Goal: Transaction & Acquisition: Download file/media

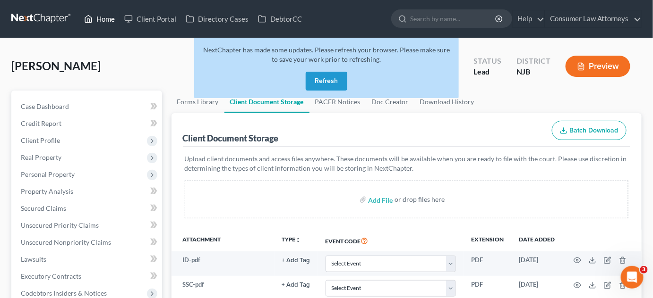
click at [104, 16] on link "Home" at bounding box center [99, 18] width 40 height 17
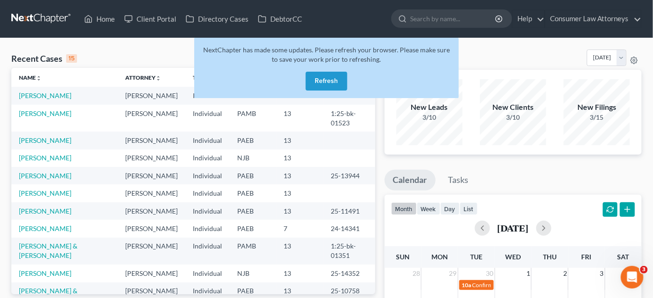
click at [321, 84] on button "Refresh" at bounding box center [327, 81] width 42 height 19
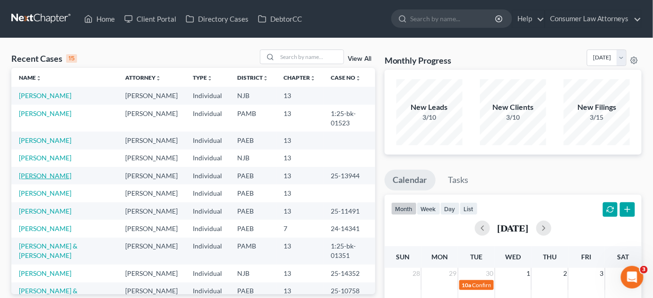
click at [40, 180] on link "[PERSON_NAME]" at bounding box center [45, 176] width 52 height 8
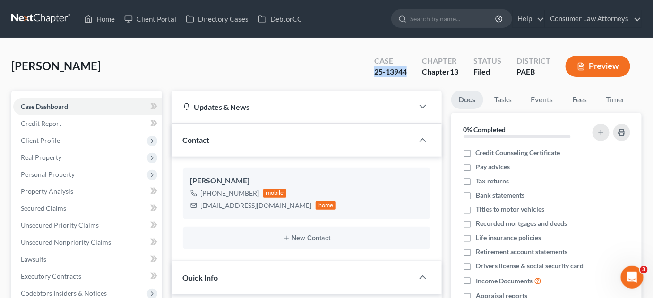
drag, startPoint x: 408, startPoint y: 72, endPoint x: 373, endPoint y: 72, distance: 34.9
click at [373, 72] on div "Case 25-13944" at bounding box center [390, 67] width 48 height 28
copy div "25-13944"
click at [97, 18] on link "Home" at bounding box center [99, 18] width 40 height 17
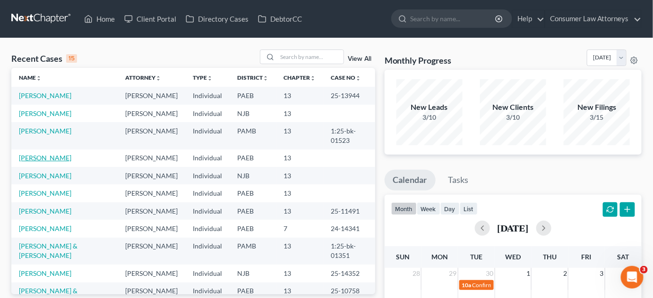
click at [42, 162] on link "[PERSON_NAME]" at bounding box center [45, 158] width 52 height 8
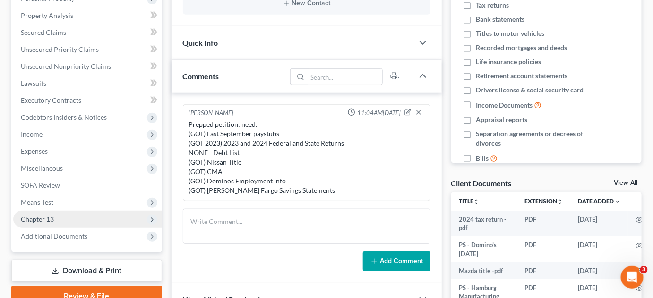
scroll to position [171, 0]
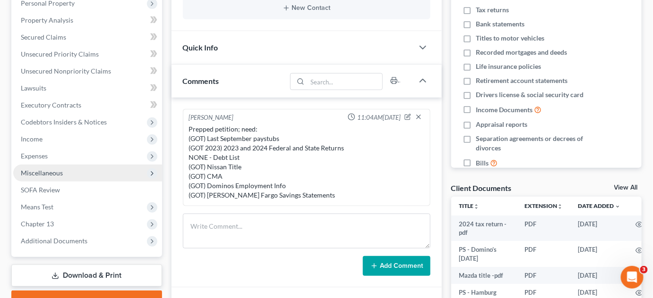
click at [96, 174] on span "Miscellaneous" at bounding box center [87, 173] width 149 height 17
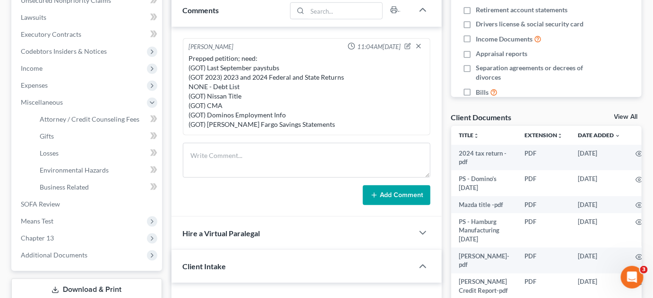
scroll to position [257, 0]
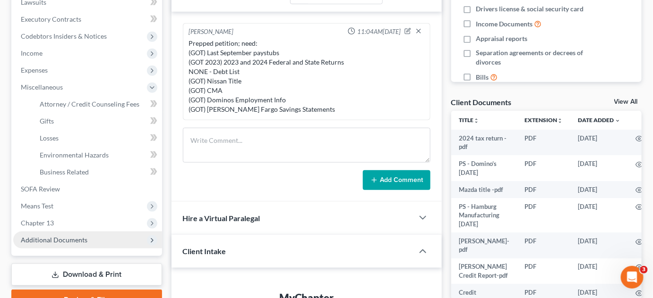
click at [89, 239] on span "Additional Documents" at bounding box center [87, 240] width 149 height 17
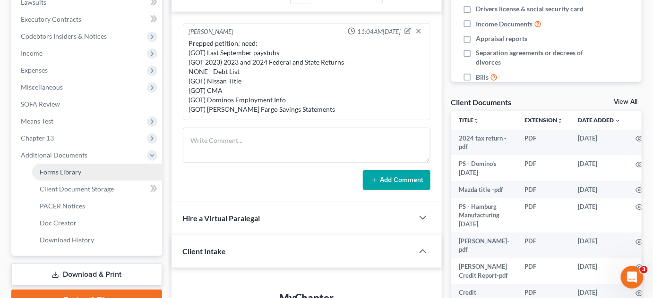
click at [67, 173] on span "Forms Library" at bounding box center [61, 172] width 42 height 8
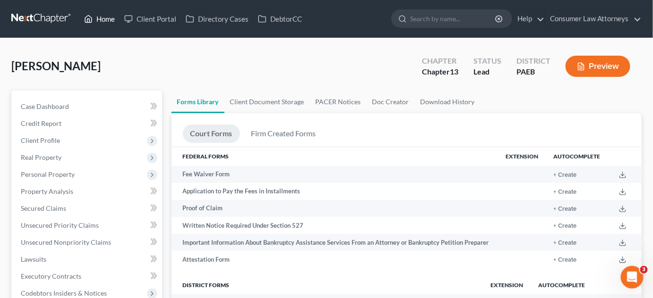
click at [99, 11] on link "Home" at bounding box center [99, 18] width 40 height 17
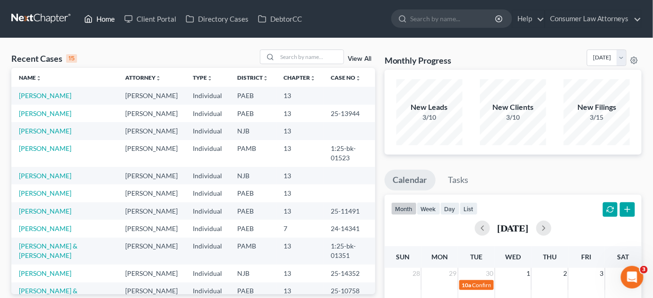
scroll to position [43, 0]
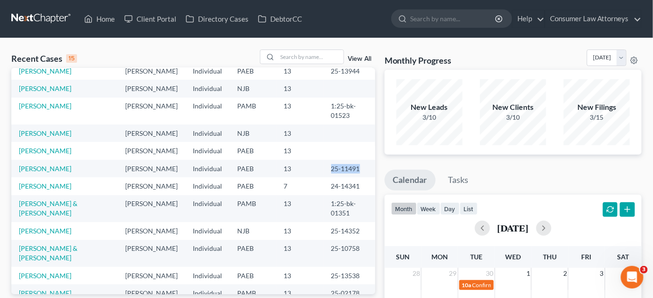
drag, startPoint x: 349, startPoint y: 214, endPoint x: 319, endPoint y: 215, distance: 29.8
click at [323, 178] on td "25-11491" at bounding box center [348, 168] width 51 height 17
copy td "25-11491"
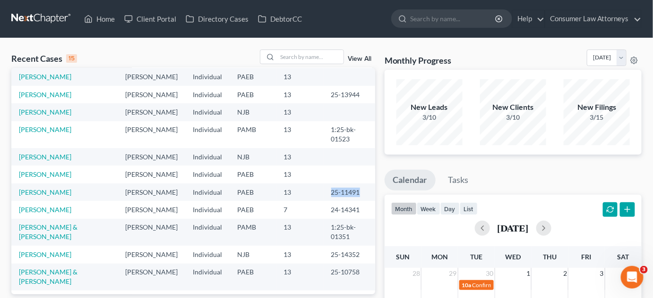
scroll to position [0, 0]
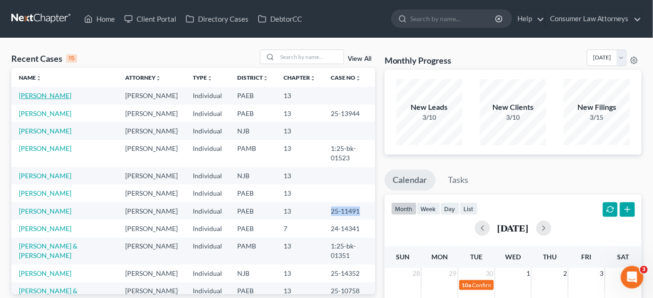
click at [65, 96] on link "[PERSON_NAME]" at bounding box center [45, 96] width 52 height 8
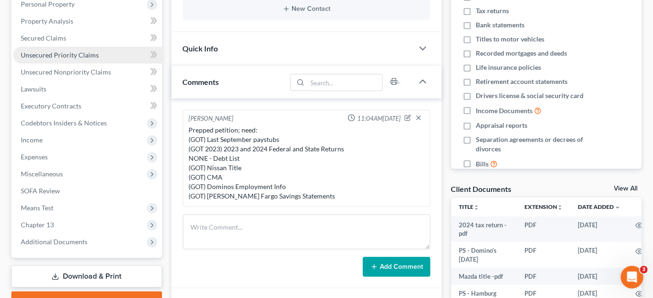
scroll to position [171, 0]
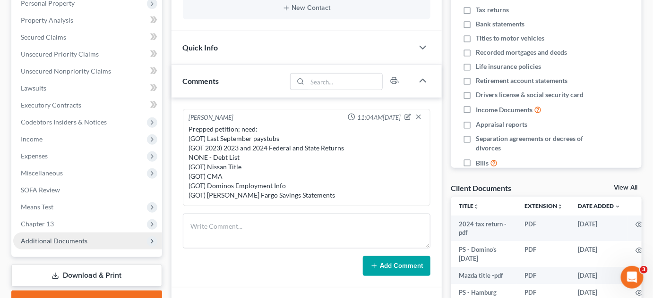
click at [82, 238] on span "Additional Documents" at bounding box center [54, 241] width 67 height 8
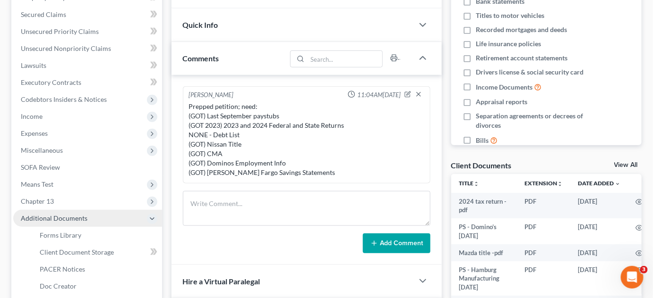
scroll to position [214, 0]
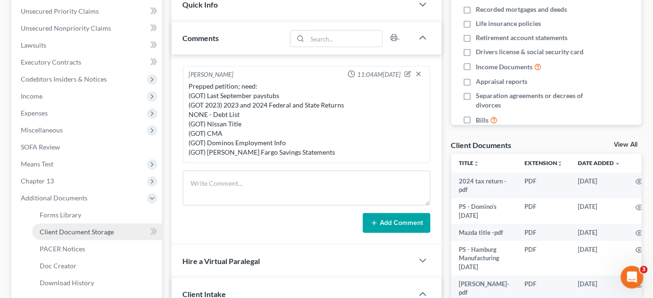
click at [82, 232] on span "Client Document Storage" at bounding box center [77, 232] width 74 height 8
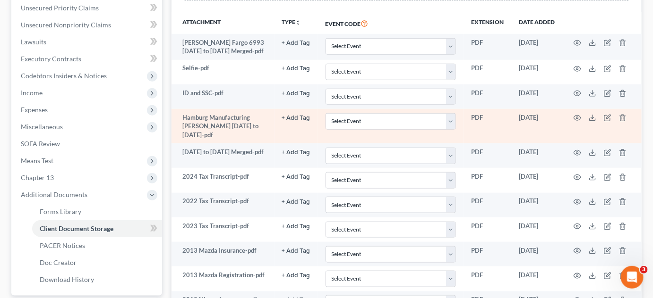
scroll to position [175, 0]
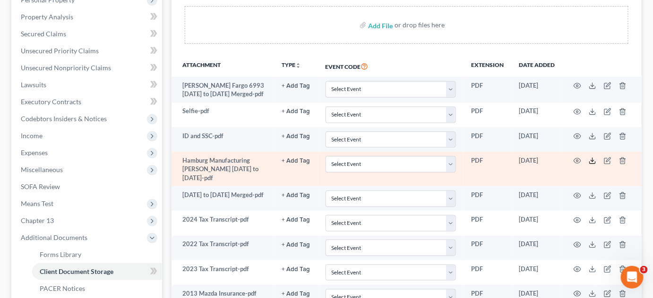
click at [590, 160] on icon at bounding box center [592, 161] width 8 height 8
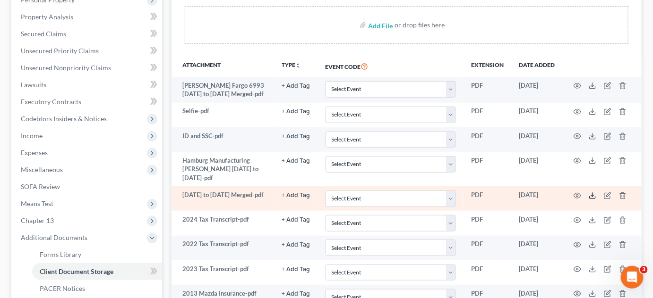
click at [591, 192] on icon at bounding box center [592, 196] width 8 height 8
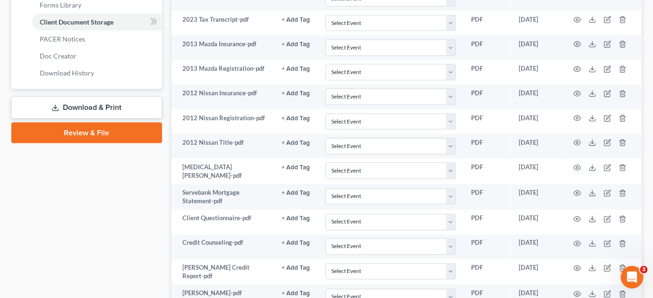
scroll to position [604, 0]
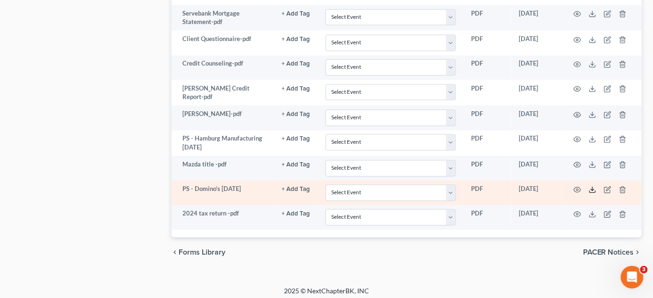
click at [590, 186] on icon at bounding box center [592, 190] width 8 height 8
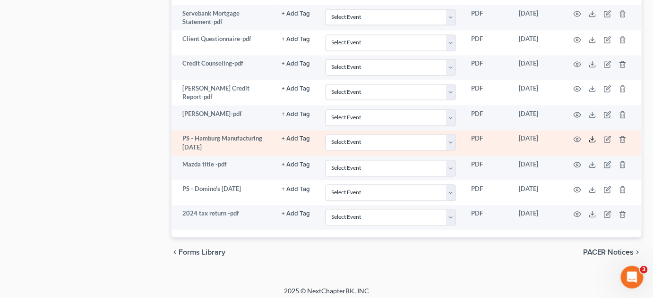
click at [592, 139] on polyline at bounding box center [592, 139] width 3 height 1
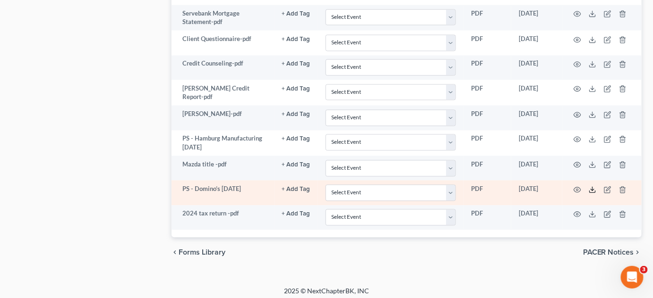
click at [592, 187] on line at bounding box center [592, 189] width 0 height 4
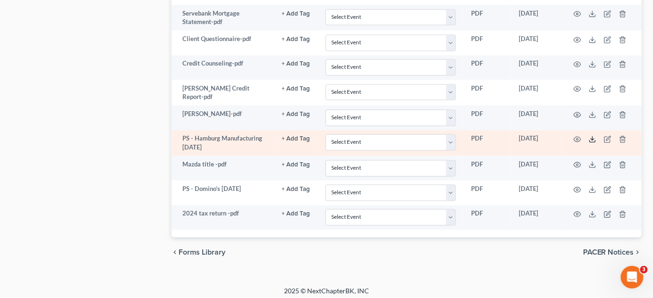
click at [595, 136] on icon at bounding box center [592, 140] width 8 height 8
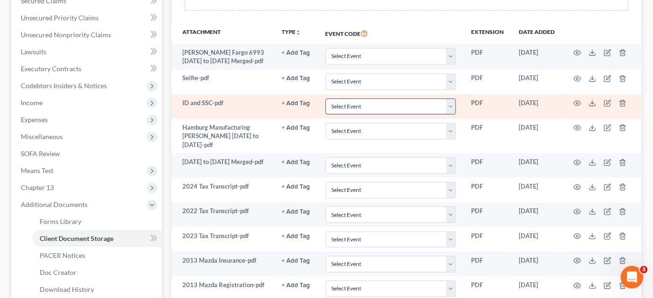
scroll to position [218, 0]
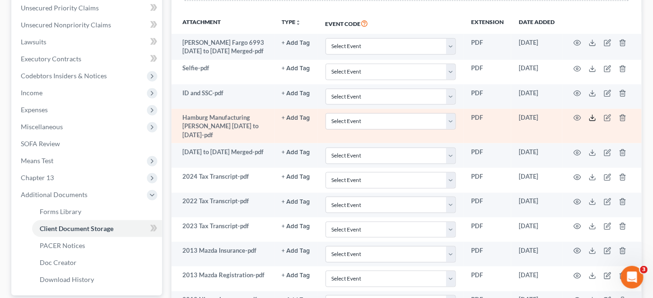
click at [593, 118] on polyline at bounding box center [592, 118] width 3 height 1
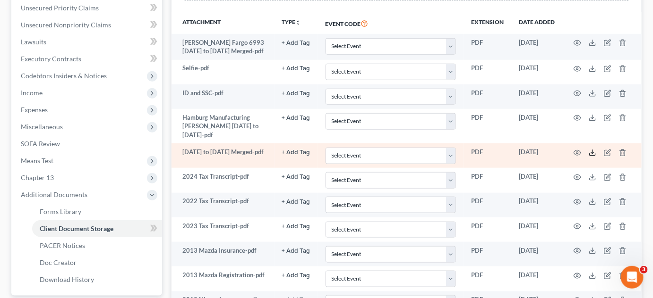
click at [594, 152] on icon at bounding box center [592, 153] width 8 height 8
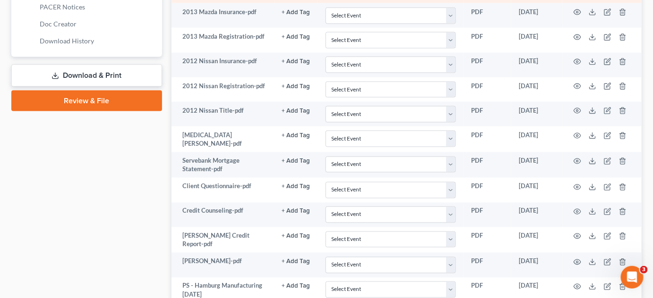
scroll to position [476, 0]
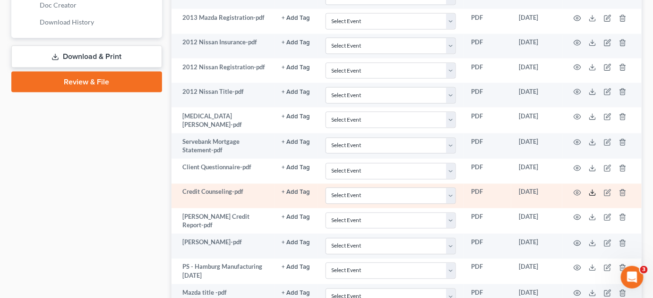
click at [591, 189] on icon at bounding box center [592, 193] width 8 height 8
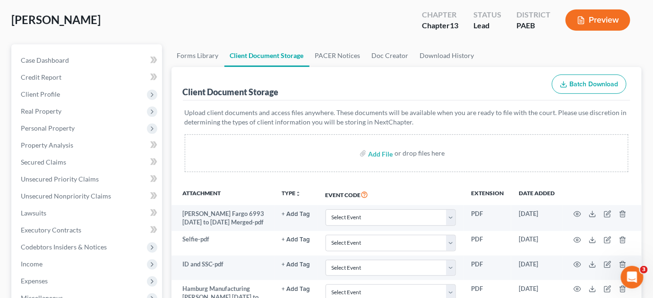
scroll to position [0, 0]
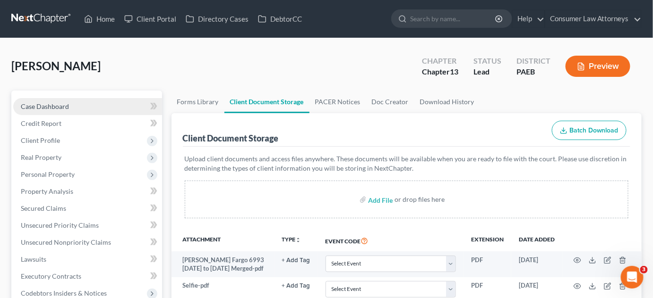
click at [52, 101] on link "Case Dashboard" at bounding box center [87, 106] width 149 height 17
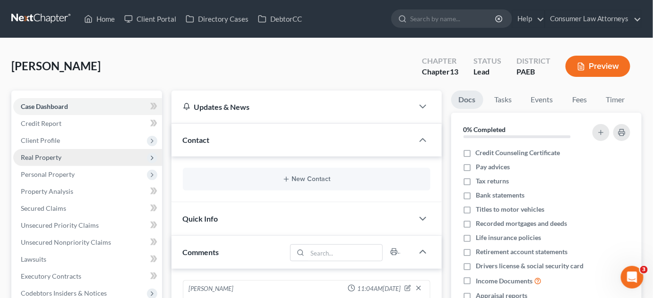
click at [48, 158] on span "Real Property" at bounding box center [41, 157] width 41 height 8
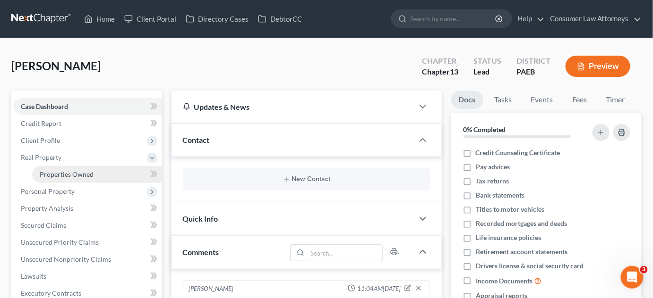
click at [59, 171] on span "Properties Owned" at bounding box center [67, 174] width 54 height 8
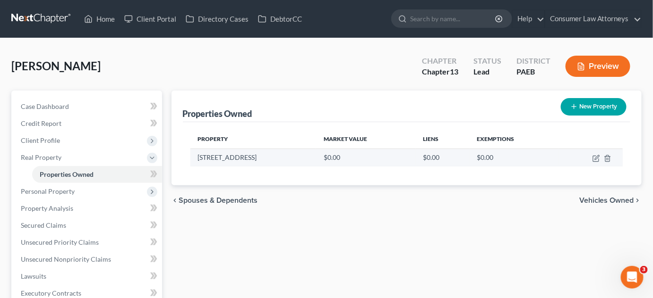
click at [271, 158] on td "[STREET_ADDRESS]" at bounding box center [253, 158] width 126 height 18
